Goal: Book appointment/travel/reservation

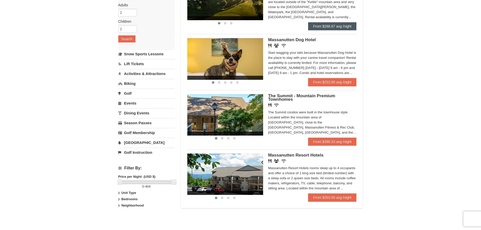
scroll to position [25, 0]
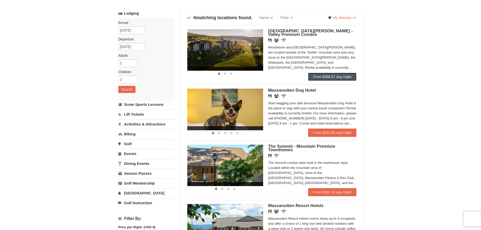
click at [322, 77] on link "From $288.67 avg /night" at bounding box center [332, 77] width 48 height 8
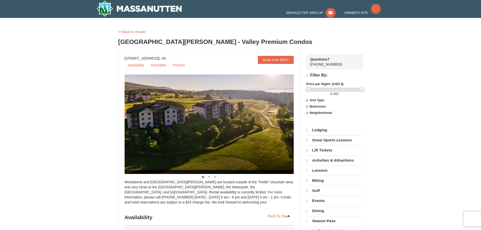
select select "9"
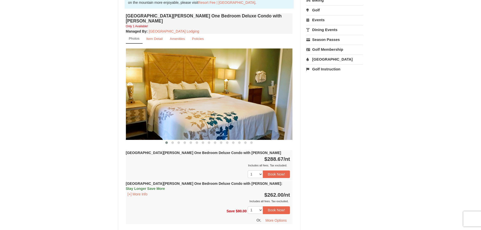
scroll to position [177, 0]
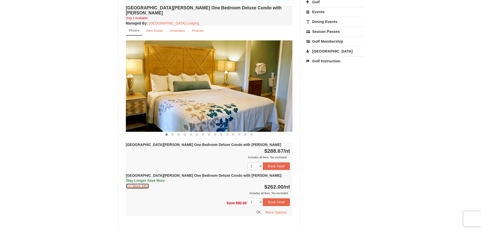
click at [142, 183] on button "[+] More Info" at bounding box center [137, 186] width 23 height 6
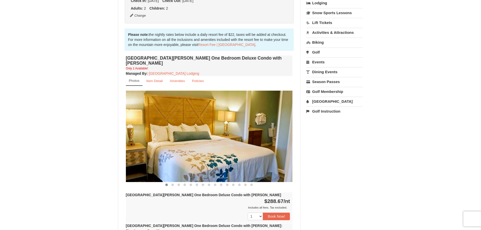
scroll to position [126, 0]
click at [171, 183] on button at bounding box center [172, 185] width 6 height 5
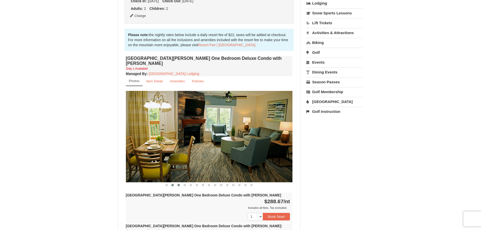
click at [179, 184] on span at bounding box center [178, 185] width 3 height 3
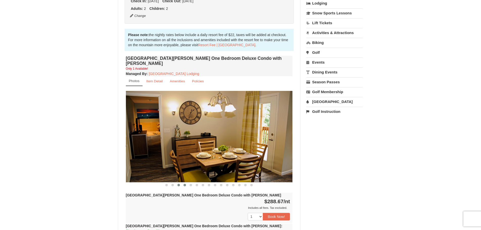
click at [184, 184] on span at bounding box center [184, 185] width 3 height 3
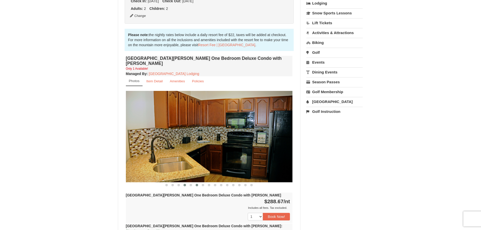
click at [197, 184] on span at bounding box center [196, 185] width 3 height 3
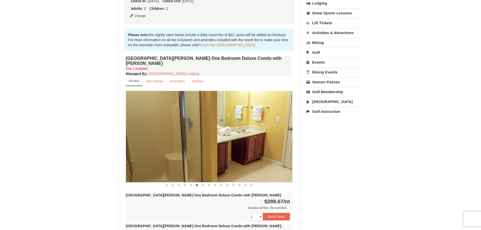
click at [197, 184] on span at bounding box center [196, 185] width 3 height 3
click at [206, 183] on button at bounding box center [209, 185] width 6 height 5
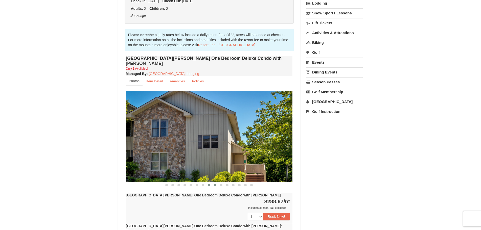
click at [212, 183] on button at bounding box center [215, 185] width 6 height 5
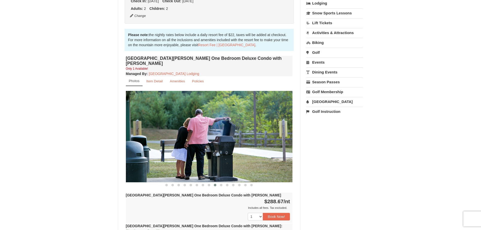
click at [216, 184] on span at bounding box center [215, 185] width 3 height 3
click at [221, 184] on span at bounding box center [221, 185] width 3 height 3
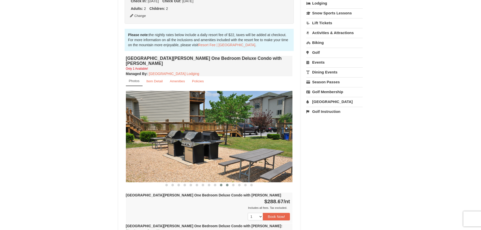
click at [226, 184] on span at bounding box center [227, 185] width 3 height 3
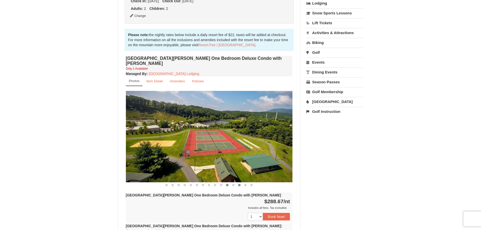
click at [237, 183] on button at bounding box center [239, 185] width 6 height 5
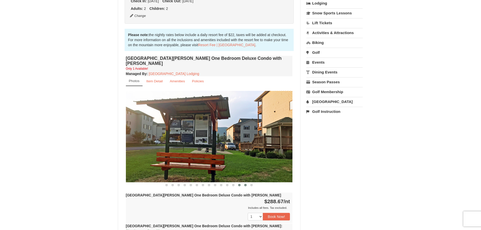
click at [243, 183] on button at bounding box center [245, 185] width 6 height 5
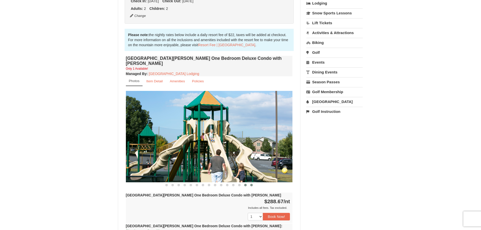
click at [250, 184] on span at bounding box center [251, 185] width 3 height 3
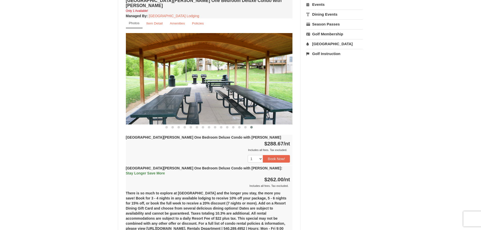
scroll to position [202, 0]
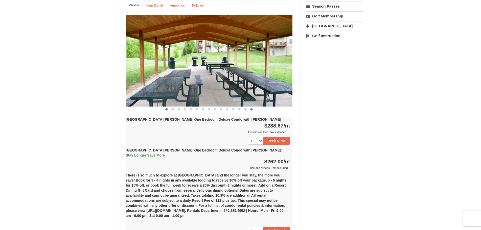
click at [167, 108] on span at bounding box center [166, 109] width 3 height 3
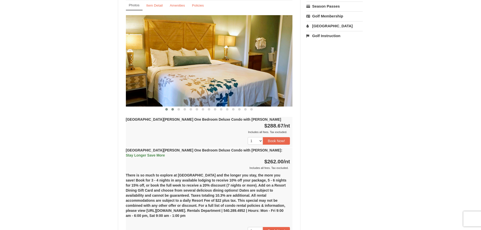
click at [173, 108] on span at bounding box center [172, 109] width 3 height 3
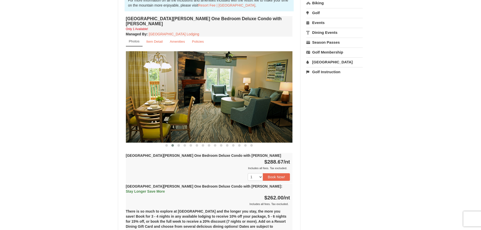
scroll to position [101, 0]
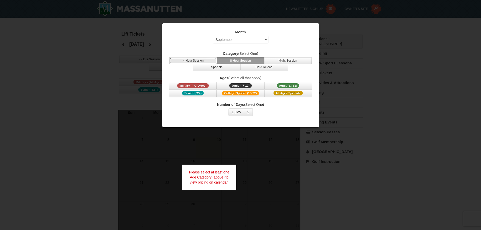
click at [193, 59] on button "4-Hour Session" at bounding box center [192, 60] width 47 height 7
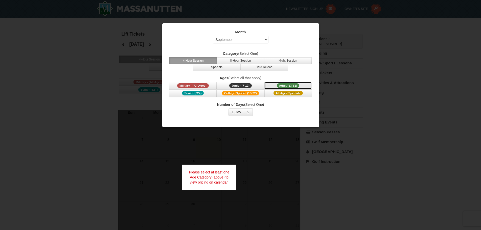
click at [292, 83] on button "Adult (13-61) (13 - 61)" at bounding box center [287, 86] width 47 height 8
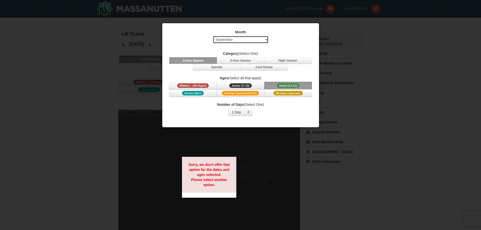
click at [247, 36] on select "Select September October November December January February March April May Jun…" at bounding box center [241, 40] width 56 height 8
select select "12"
click at [213, 36] on select "Select September October November December January February March April May Jun…" at bounding box center [241, 40] width 56 height 8
click at [250, 113] on button "2" at bounding box center [248, 112] width 9 height 8
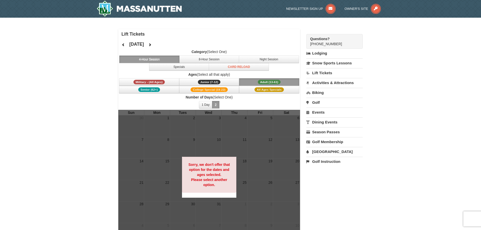
click at [269, 81] on span "Adult (13-61)" at bounding box center [269, 82] width 23 height 5
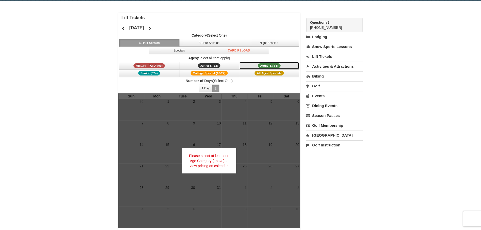
scroll to position [25, 0]
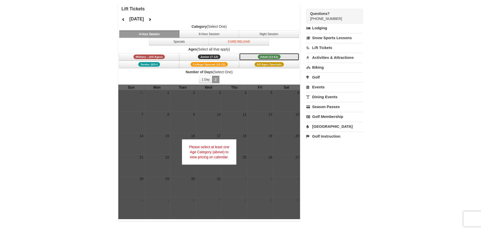
click at [269, 55] on span "Adult (13-61)" at bounding box center [269, 57] width 23 height 5
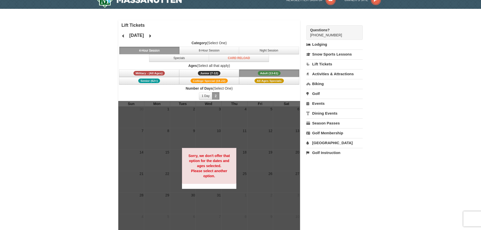
scroll to position [0, 0]
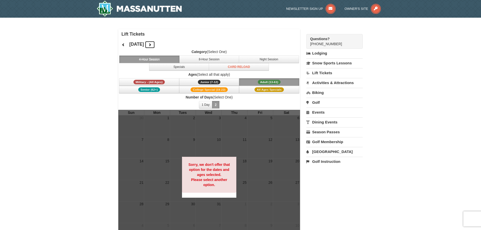
click at [152, 44] on icon at bounding box center [150, 45] width 4 height 4
click at [123, 44] on icon at bounding box center [123, 45] width 4 height 4
click at [220, 60] on button "8-Hour Session" at bounding box center [209, 60] width 60 height 8
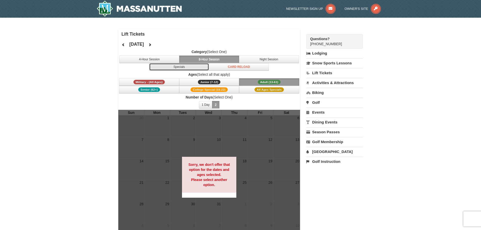
click at [188, 65] on button "Specials" at bounding box center [179, 67] width 60 height 8
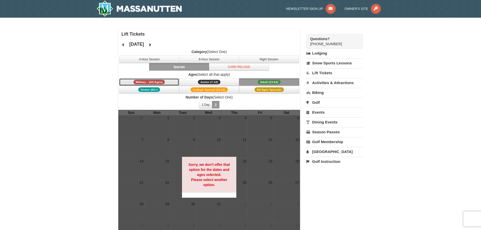
click at [169, 82] on button "Military - (All Ages)" at bounding box center [149, 82] width 60 height 8
click at [198, 66] on button "Specials" at bounding box center [179, 67] width 60 height 8
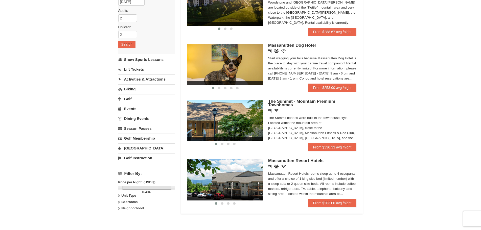
scroll to position [126, 0]
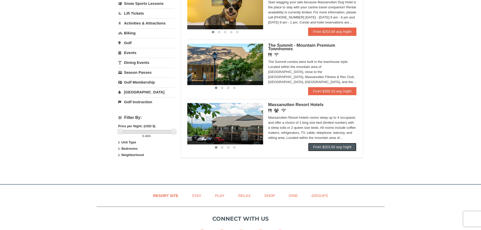
click at [326, 148] on link "From $203.00 avg /night" at bounding box center [332, 147] width 48 height 8
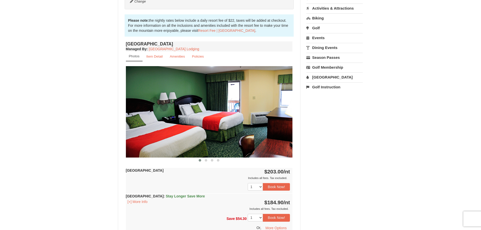
scroll to position [152, 0]
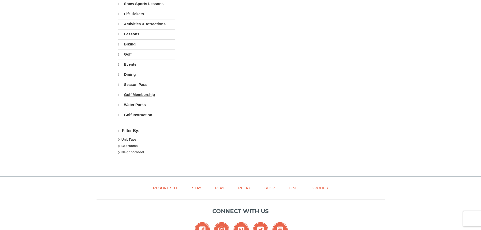
select select "9"
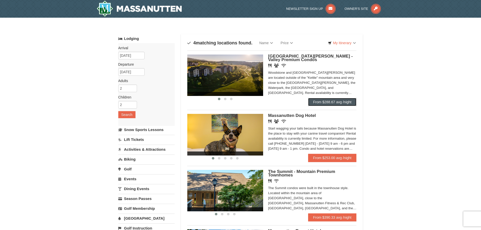
click at [313, 100] on link "From $288.67 avg /night" at bounding box center [332, 102] width 48 height 8
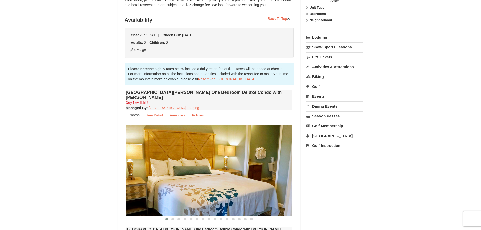
scroll to position [101, 0]
